Goal: Task Accomplishment & Management: Manage account settings

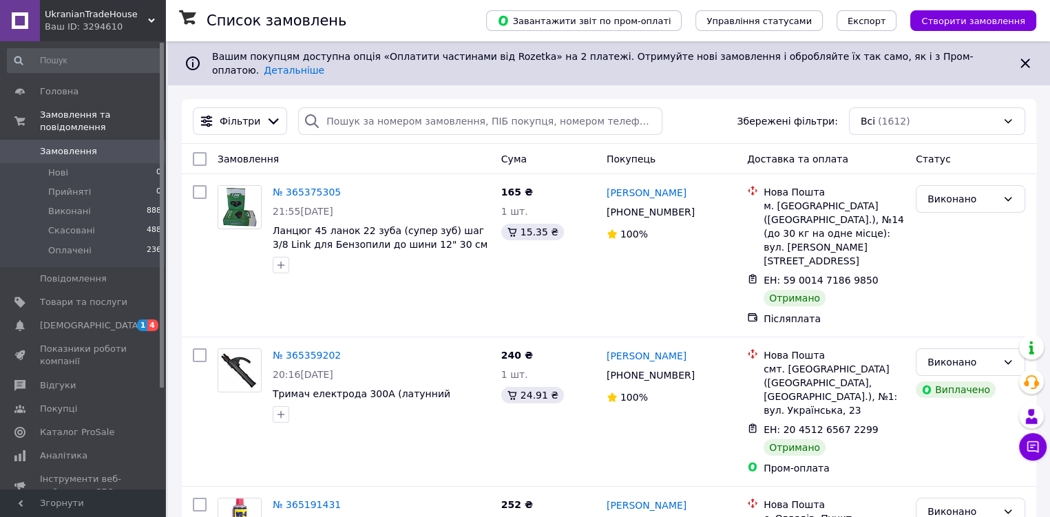
click at [103, 145] on span "Замовлення" at bounding box center [83, 151] width 87 height 12
click at [57, 320] on span "[DEMOGRAPHIC_DATA]" at bounding box center [91, 326] width 102 height 12
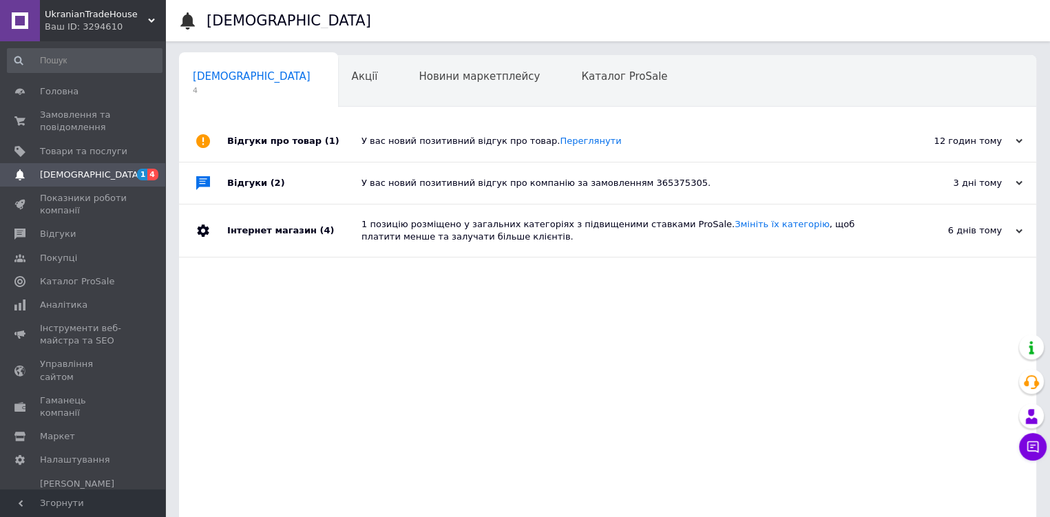
click at [302, 123] on span "Навчання та заходи" at bounding box center [248, 129] width 110 height 12
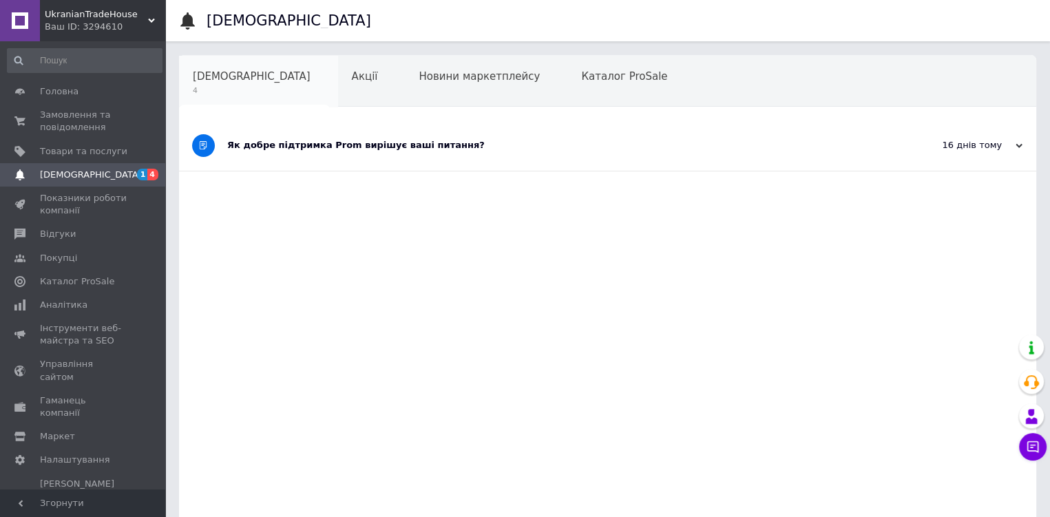
click at [222, 81] on span "[DEMOGRAPHIC_DATA]" at bounding box center [252, 76] width 118 height 12
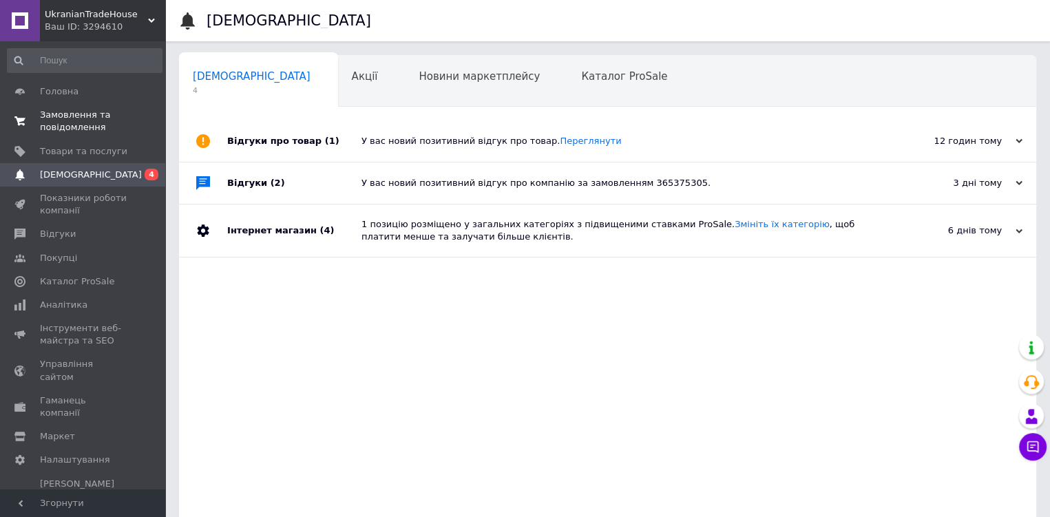
click at [63, 109] on span "Замовлення та повідомлення" at bounding box center [83, 121] width 87 height 25
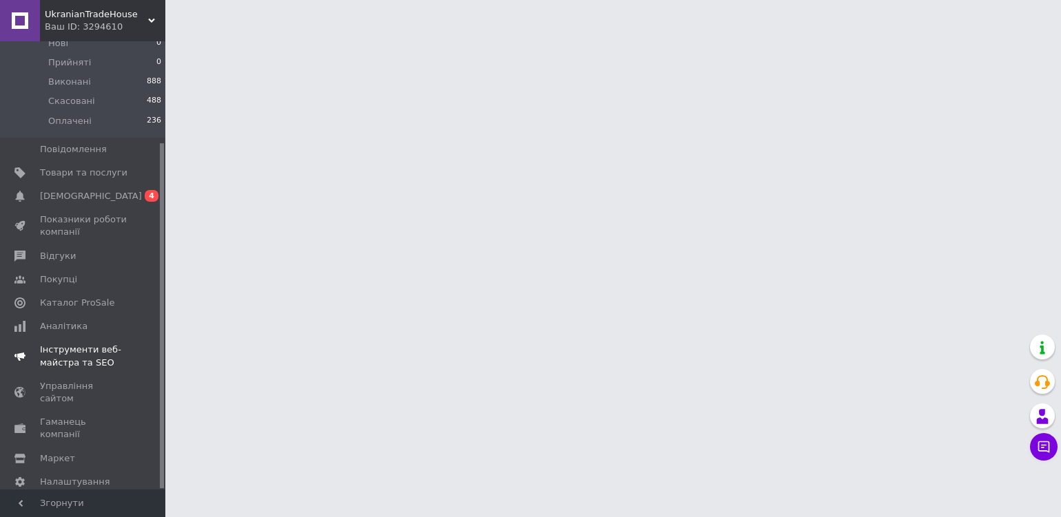
scroll to position [132, 0]
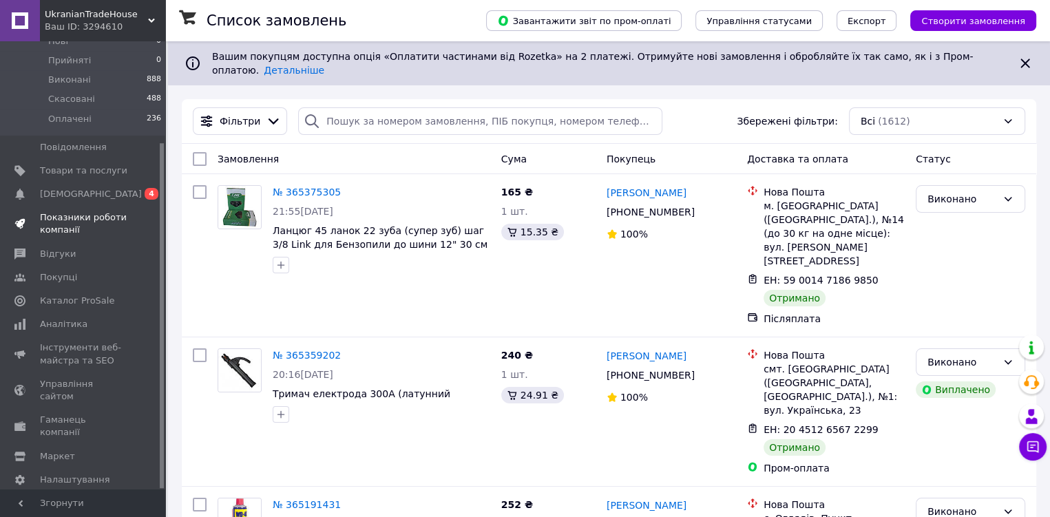
click at [59, 218] on span "Показники роботи компанії" at bounding box center [83, 223] width 87 height 25
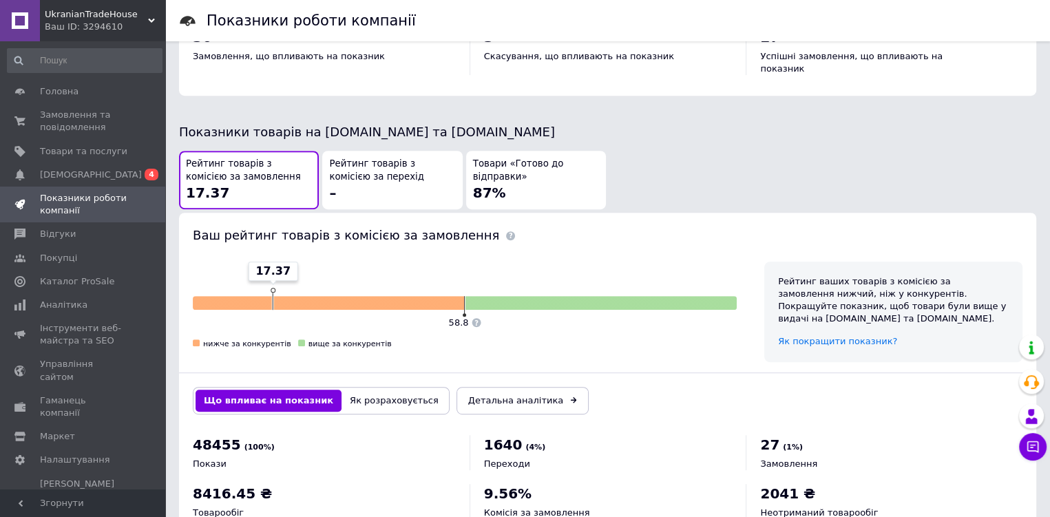
scroll to position [700, 0]
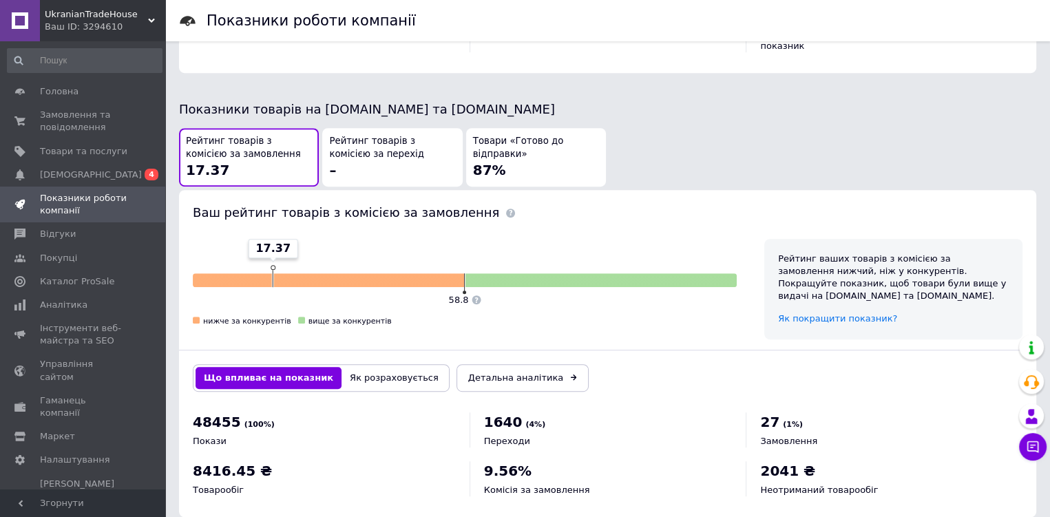
click at [532, 135] on span "Товари «Готово до відправки»" at bounding box center [536, 147] width 126 height 25
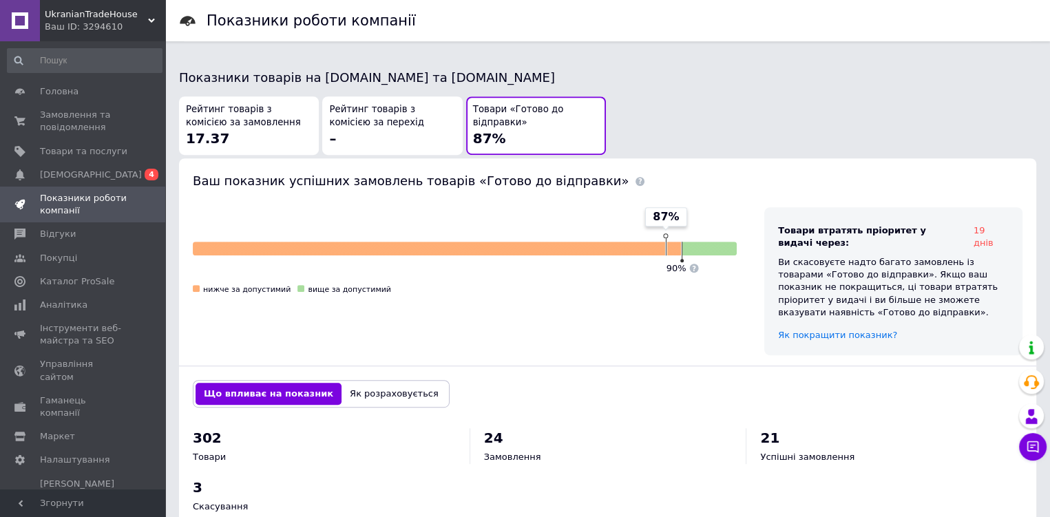
scroll to position [760, 0]
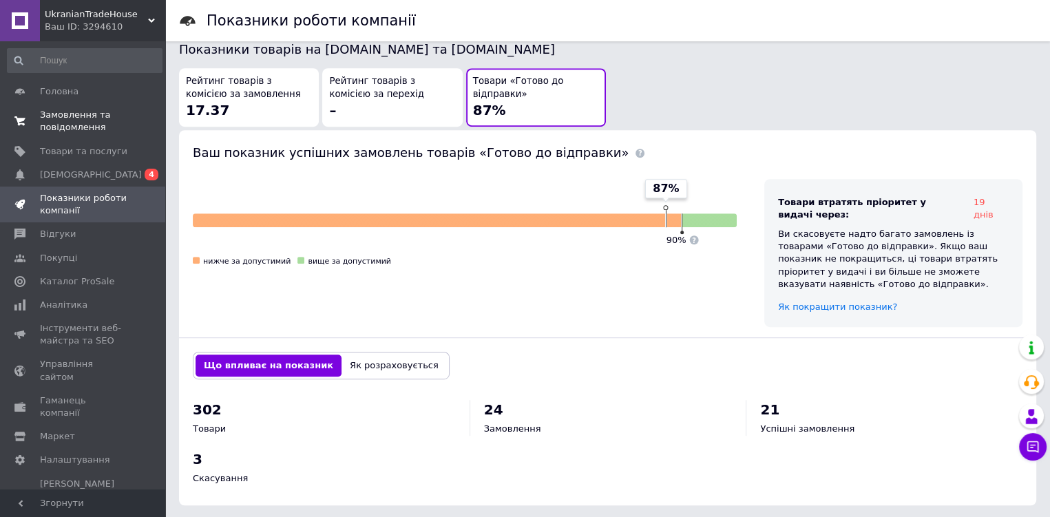
click at [61, 125] on span "Замовлення та повідомлення" at bounding box center [83, 121] width 87 height 25
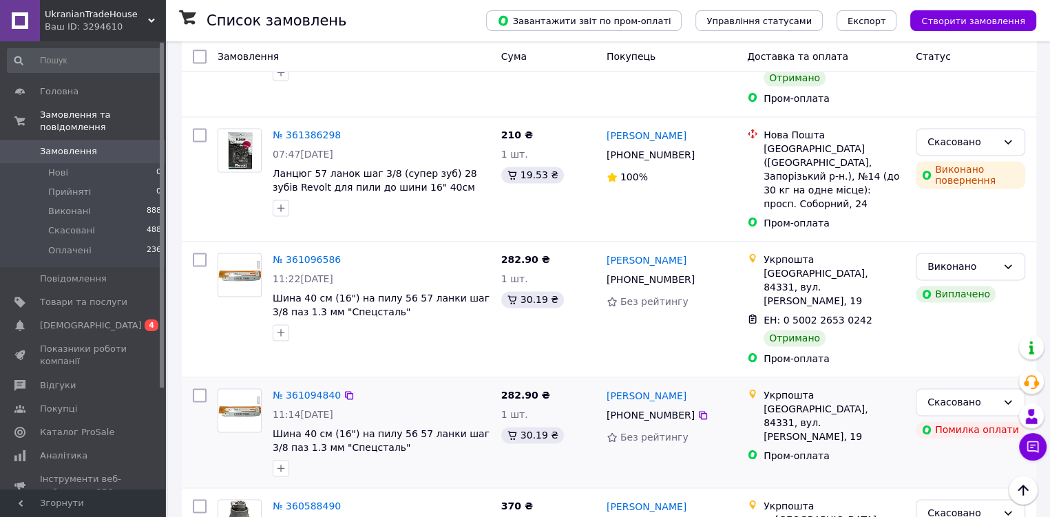
scroll to position [1928, 0]
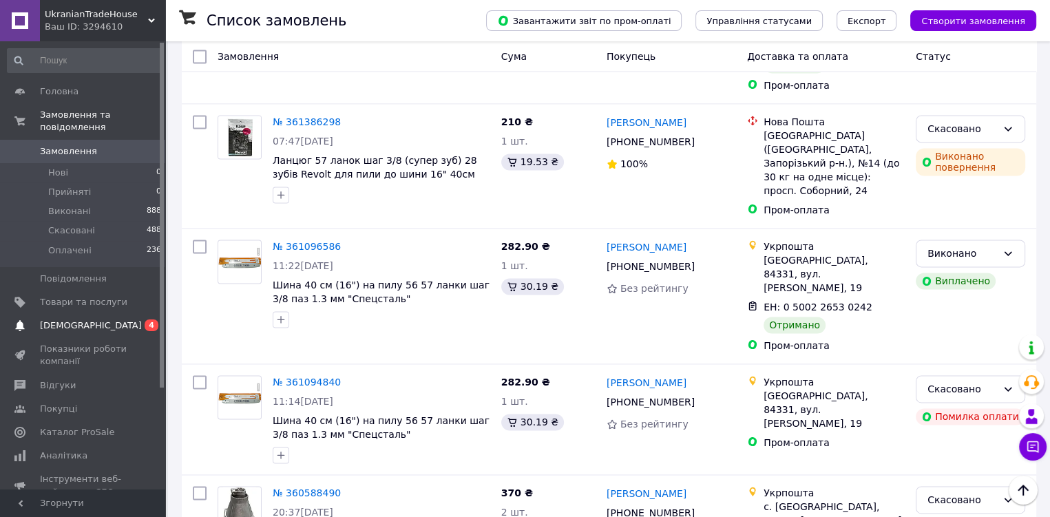
click at [58, 320] on span "[DEMOGRAPHIC_DATA]" at bounding box center [91, 326] width 102 height 12
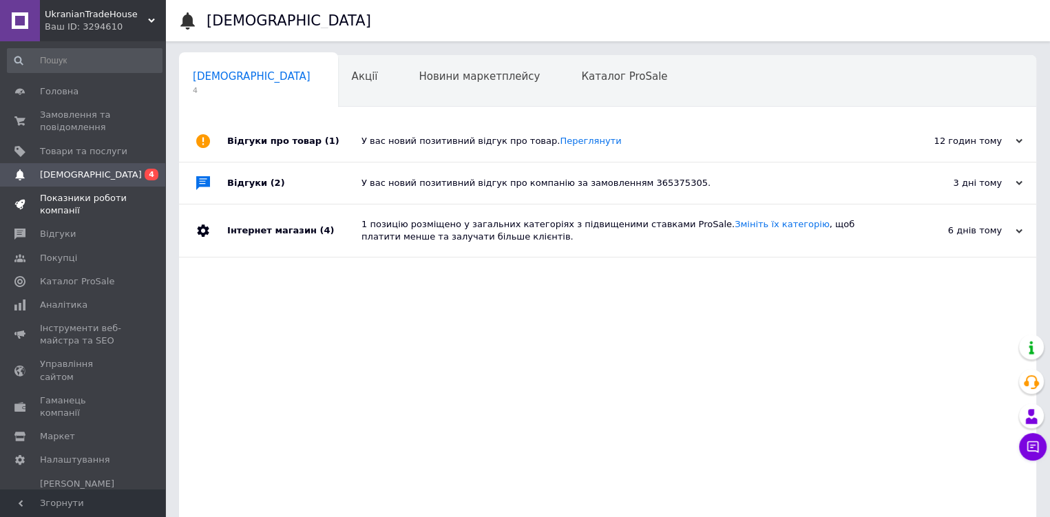
click at [53, 205] on span "Показники роботи компанії" at bounding box center [83, 204] width 87 height 25
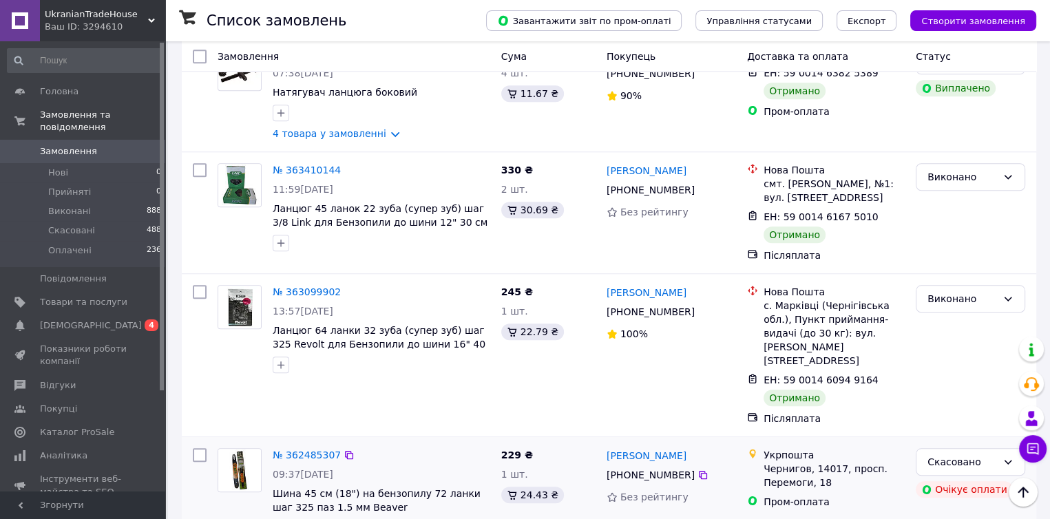
scroll to position [1240, 0]
